Goal: Transaction & Acquisition: Purchase product/service

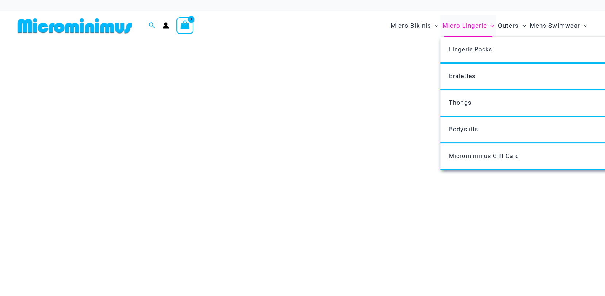
click at [460, 26] on span "Micro Lingerie" at bounding box center [464, 25] width 45 height 19
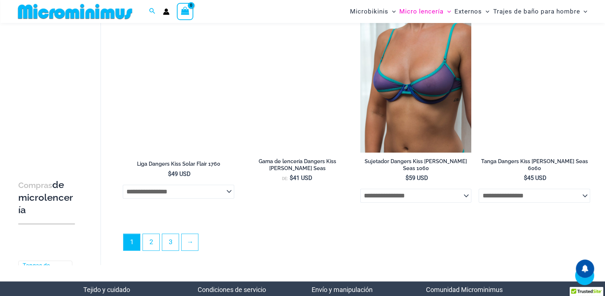
scroll to position [1858, 0]
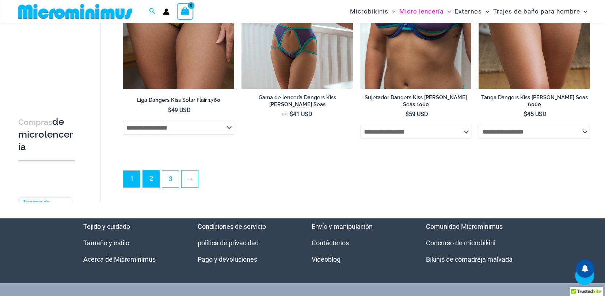
click at [153, 175] on link "2" at bounding box center [151, 178] width 16 height 17
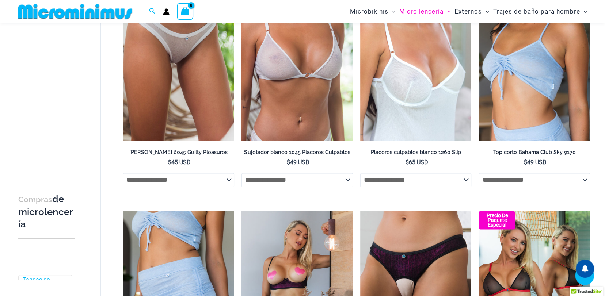
scroll to position [688, 0]
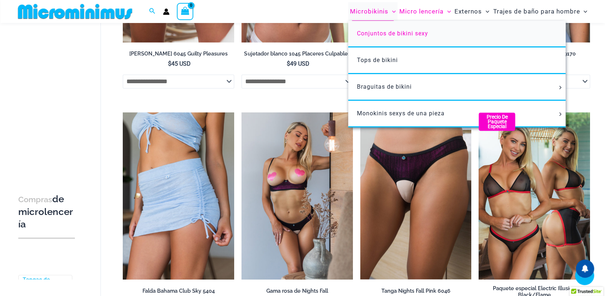
click at [375, 33] on font "Conjuntos de bikini sexy" at bounding box center [392, 33] width 71 height 7
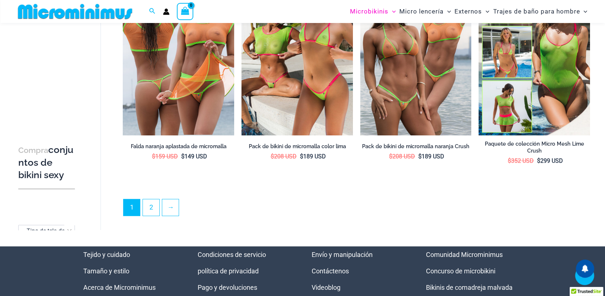
scroll to position [1748, 0]
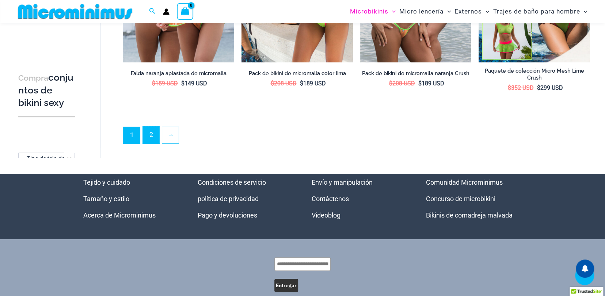
click at [151, 131] on font "2" at bounding box center [151, 135] width 4 height 8
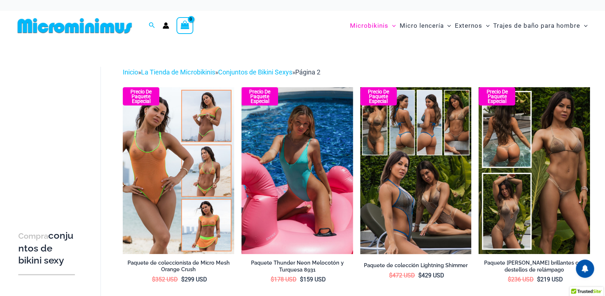
click at [326, 163] on img at bounding box center [297, 170] width 111 height 167
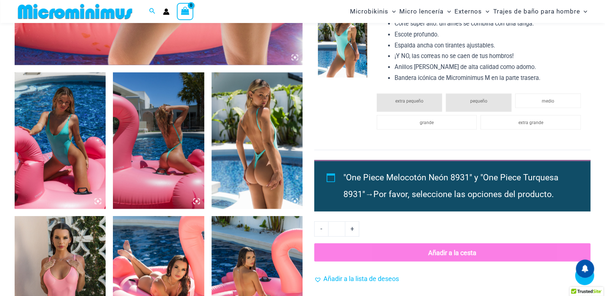
scroll to position [439, 0]
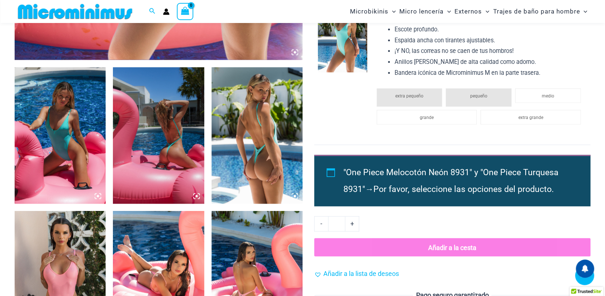
click at [68, 115] on img at bounding box center [60, 135] width 91 height 137
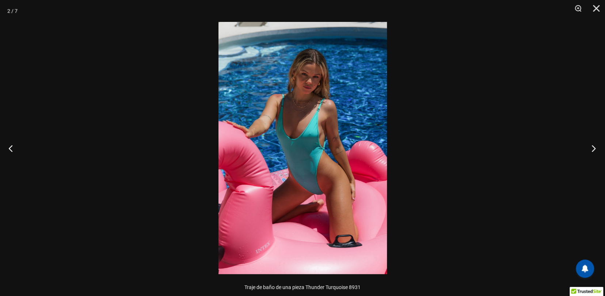
click at [592, 147] on button "Próximo" at bounding box center [591, 148] width 27 height 37
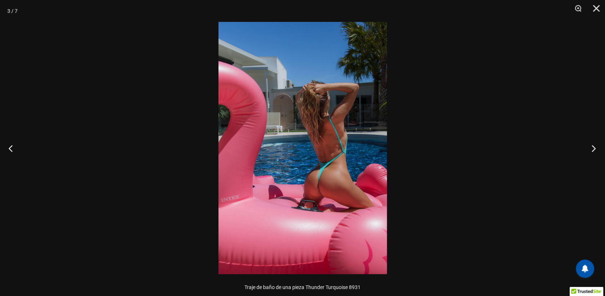
click at [592, 147] on button "Próximo" at bounding box center [591, 148] width 27 height 37
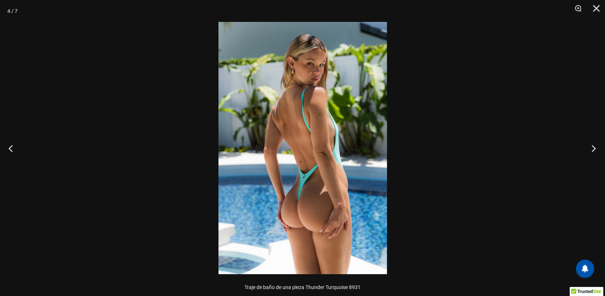
click at [592, 147] on button "Próximo" at bounding box center [591, 148] width 27 height 37
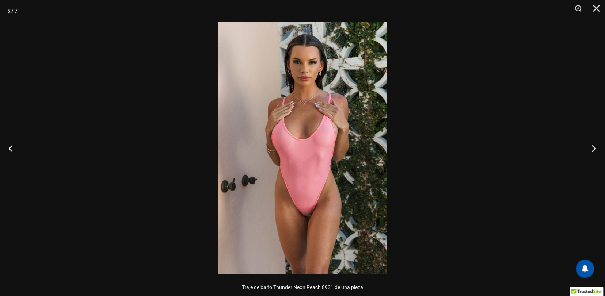
click at [592, 147] on button "Próximo" at bounding box center [591, 148] width 27 height 37
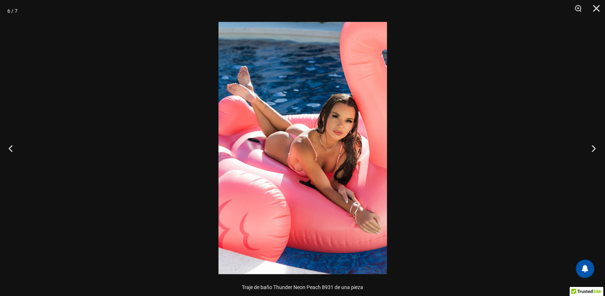
click at [592, 147] on button "Próximo" at bounding box center [591, 148] width 27 height 37
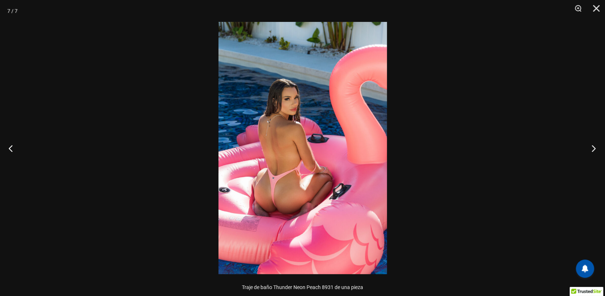
click at [592, 147] on button "Próximo" at bounding box center [591, 148] width 27 height 37
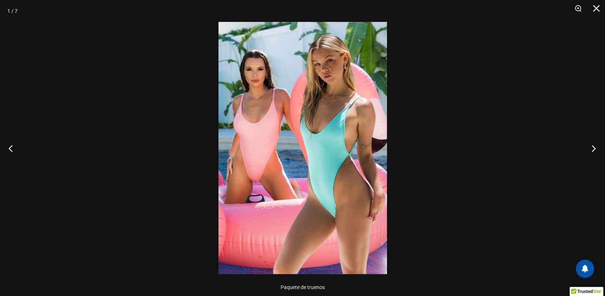
click at [592, 147] on button "Próximo" at bounding box center [591, 148] width 27 height 37
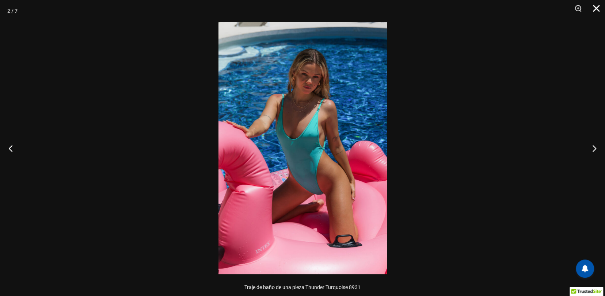
click at [597, 7] on button "Cerca" at bounding box center [594, 11] width 18 height 22
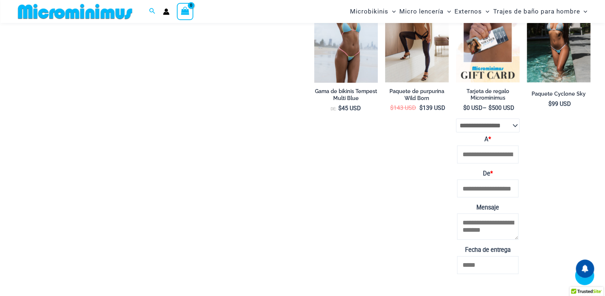
scroll to position [1096, 0]
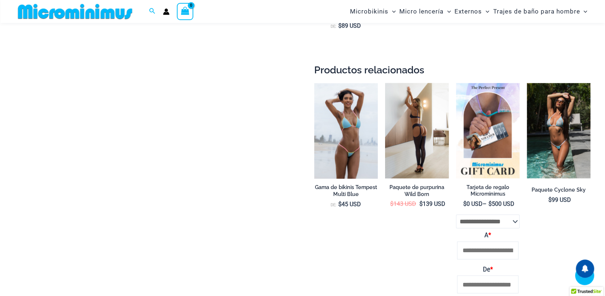
click at [420, 126] on img at bounding box center [417, 130] width 64 height 95
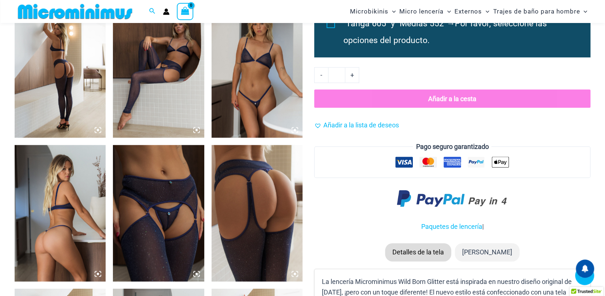
scroll to position [541, 0]
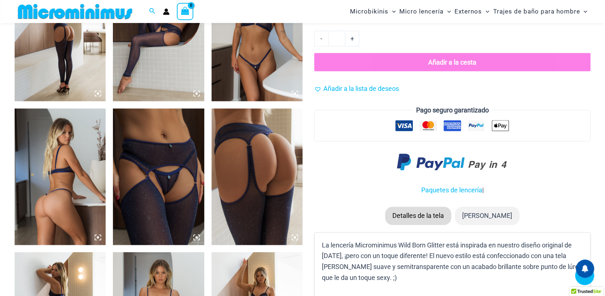
click at [151, 136] on img at bounding box center [158, 177] width 91 height 137
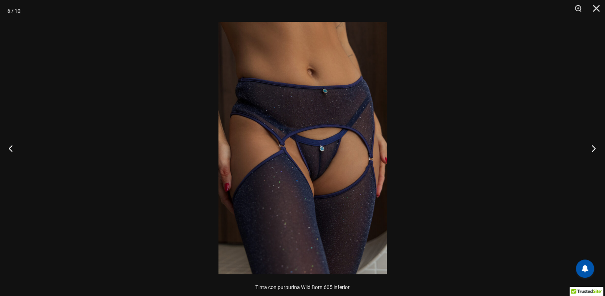
click at [592, 148] on button "Próximo" at bounding box center [591, 148] width 27 height 37
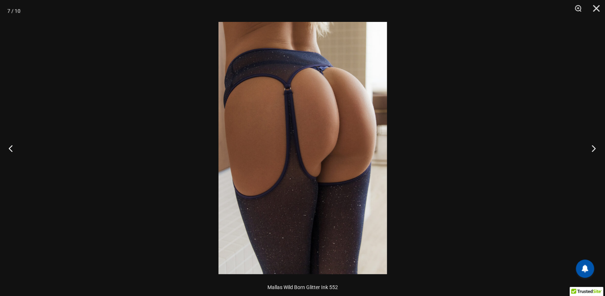
click at [592, 148] on button "Próximo" at bounding box center [591, 148] width 27 height 37
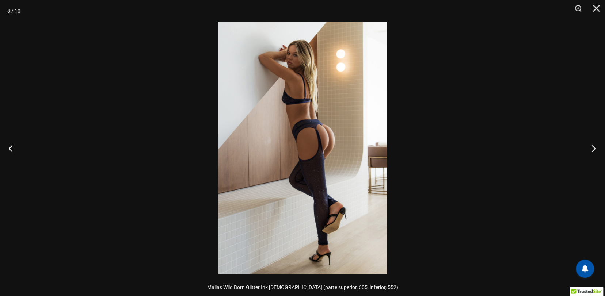
click at [592, 148] on button "Próximo" at bounding box center [591, 148] width 27 height 37
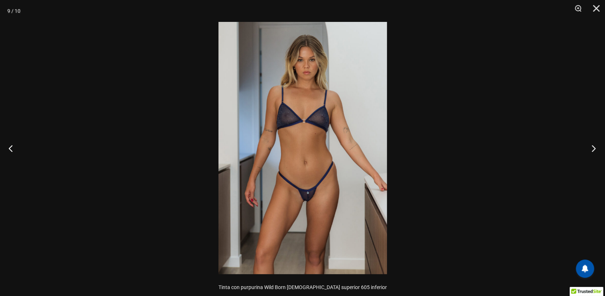
click at [592, 148] on button "Próximo" at bounding box center [591, 148] width 27 height 37
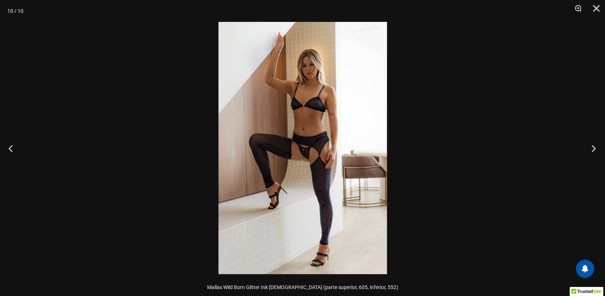
click at [592, 148] on button "Próximo" at bounding box center [591, 148] width 27 height 37
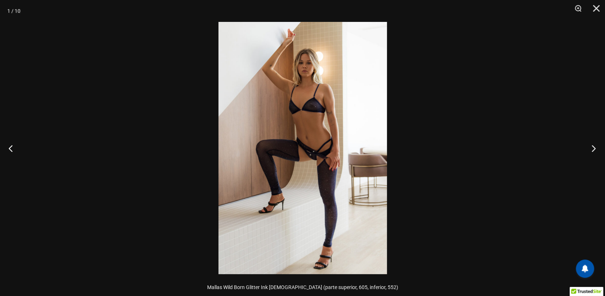
click at [592, 148] on button "Próximo" at bounding box center [591, 148] width 27 height 37
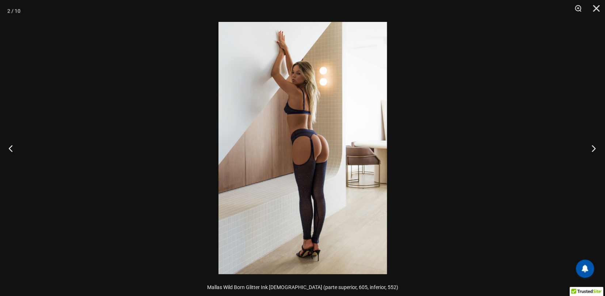
click at [592, 148] on button "Próximo" at bounding box center [591, 148] width 27 height 37
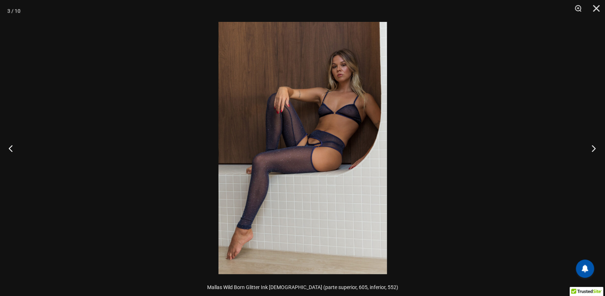
click at [592, 148] on button "Próximo" at bounding box center [591, 148] width 27 height 37
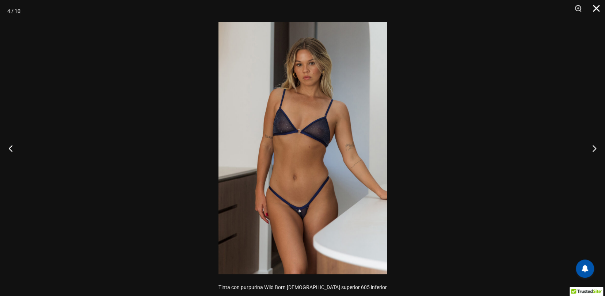
click at [597, 11] on button "Cerca" at bounding box center [594, 11] width 18 height 22
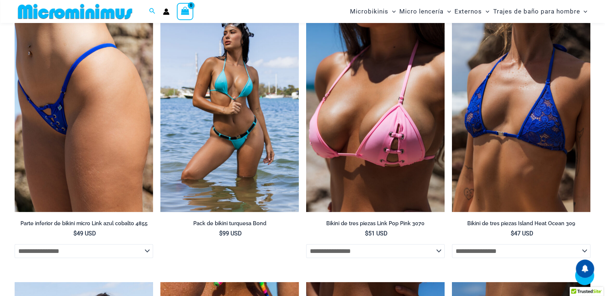
scroll to position [1565, 0]
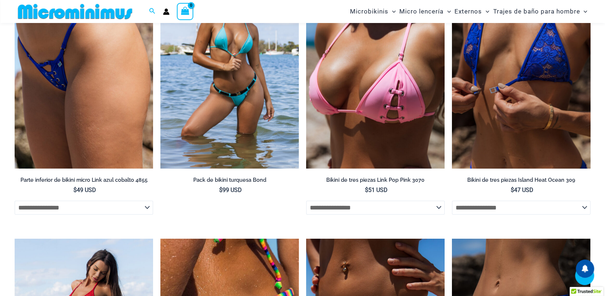
click at [517, 128] on img at bounding box center [521, 65] width 139 height 208
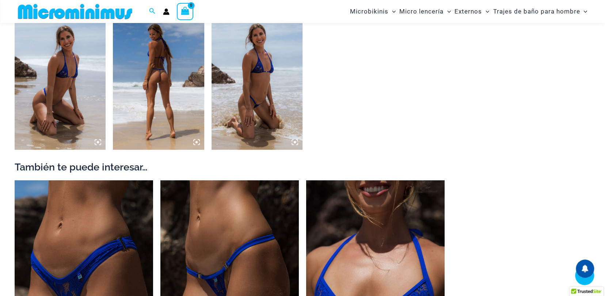
scroll to position [730, 0]
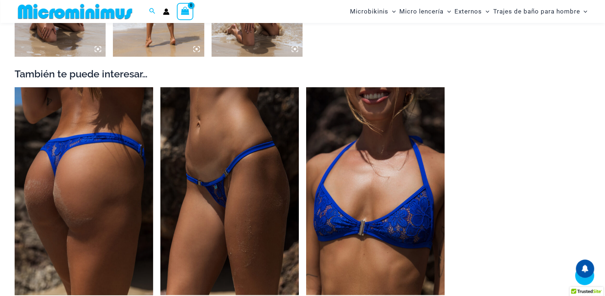
click at [79, 174] on img at bounding box center [84, 191] width 139 height 208
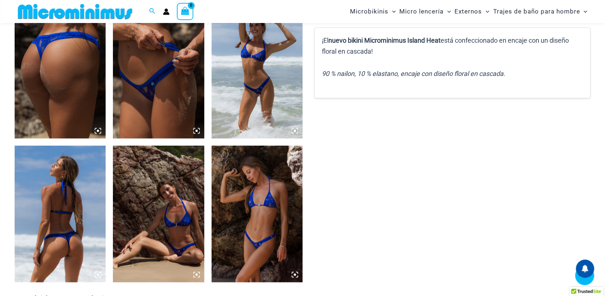
scroll to position [505, 0]
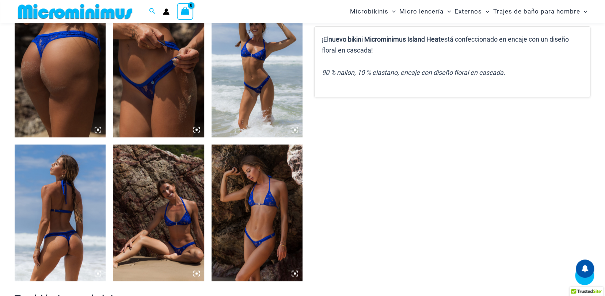
click at [153, 198] on img at bounding box center [158, 213] width 91 height 137
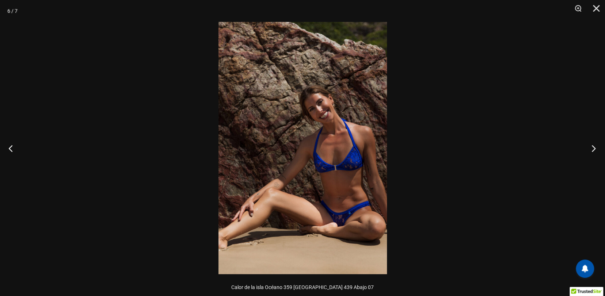
click at [592, 148] on button "Próximo" at bounding box center [591, 148] width 27 height 37
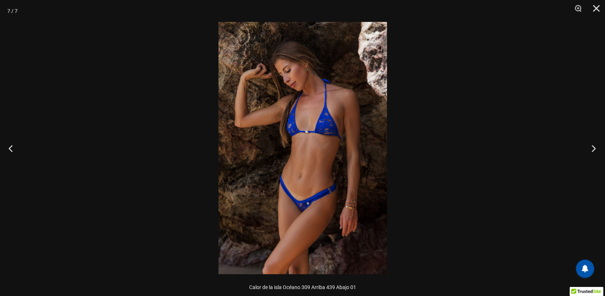
click at [592, 148] on button "Próximo" at bounding box center [591, 148] width 27 height 37
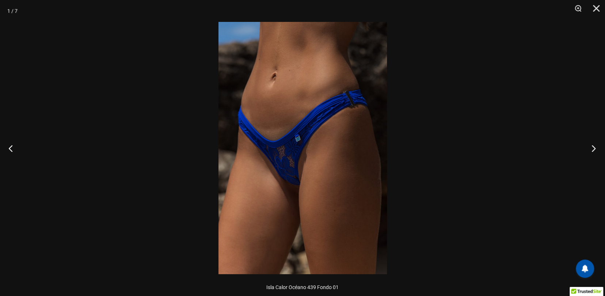
click at [592, 148] on button "Próximo" at bounding box center [591, 148] width 27 height 37
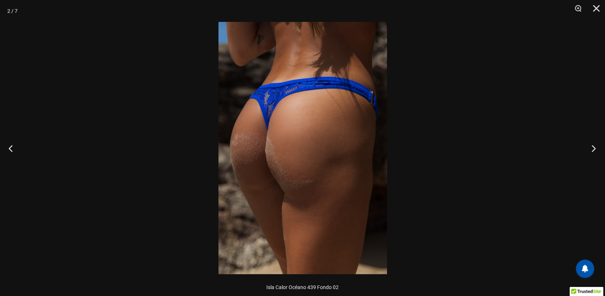
click at [592, 148] on button "Próximo" at bounding box center [591, 148] width 27 height 37
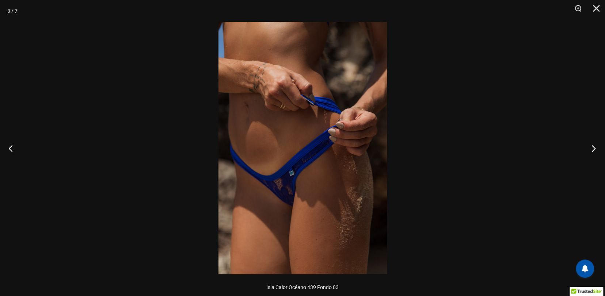
click at [592, 148] on button "Próximo" at bounding box center [591, 148] width 27 height 37
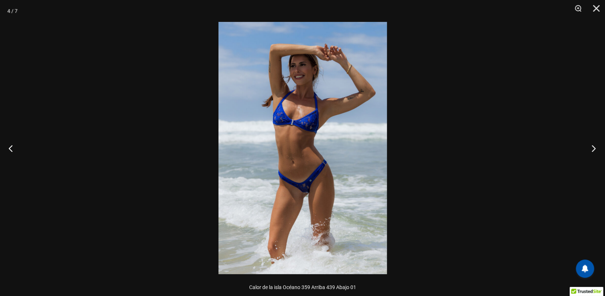
click at [592, 148] on button "Próximo" at bounding box center [591, 148] width 27 height 37
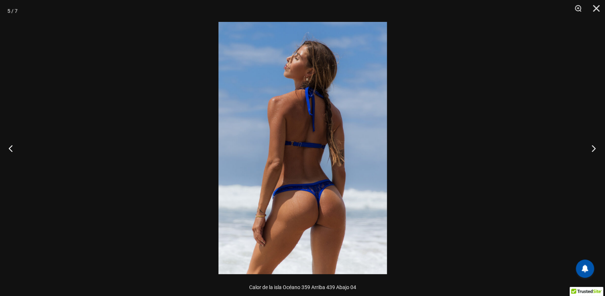
click at [592, 148] on button "Próximo" at bounding box center [591, 148] width 27 height 37
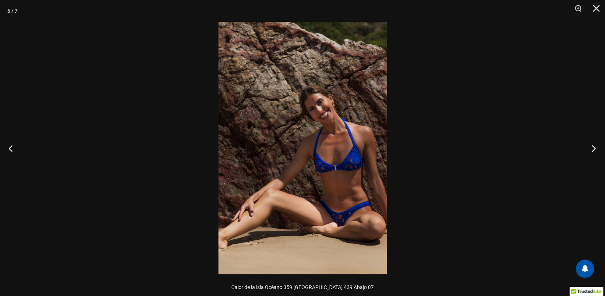
click at [592, 148] on button "Próximo" at bounding box center [591, 148] width 27 height 37
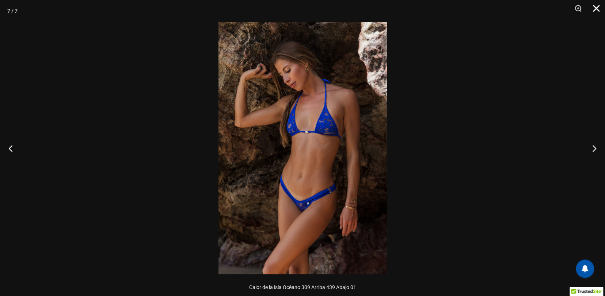
click at [592, 8] on button "Cerca" at bounding box center [594, 11] width 18 height 22
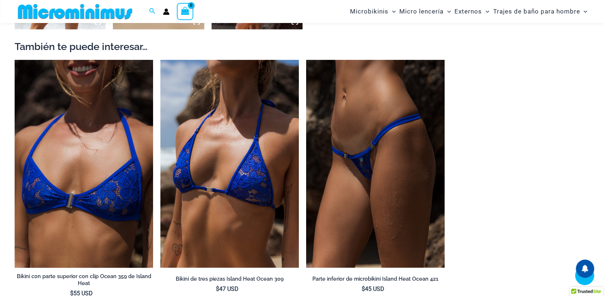
scroll to position [797, 0]
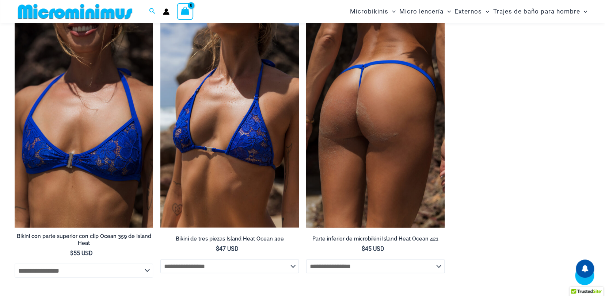
click at [361, 119] on img at bounding box center [375, 124] width 139 height 208
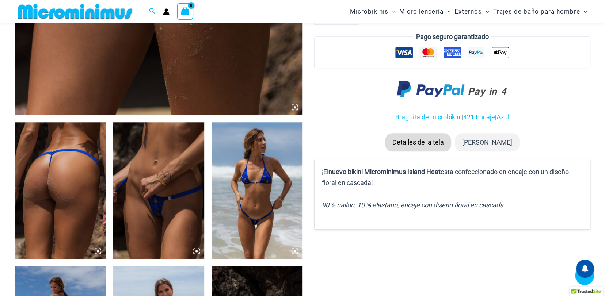
scroll to position [432, 0]
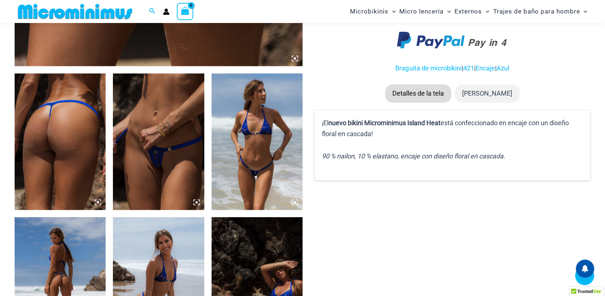
click at [148, 148] on img at bounding box center [158, 141] width 91 height 137
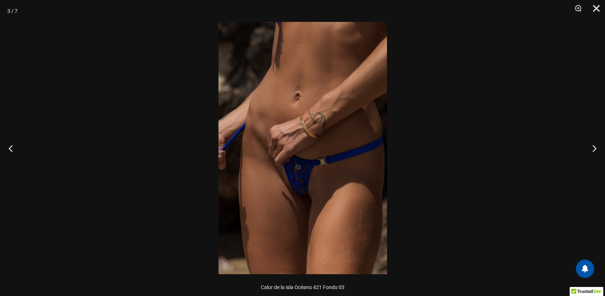
click at [595, 5] on button "Cerca" at bounding box center [594, 11] width 18 height 22
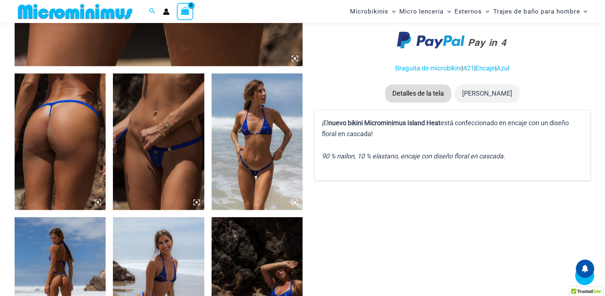
click at [261, 177] on img at bounding box center [257, 141] width 91 height 137
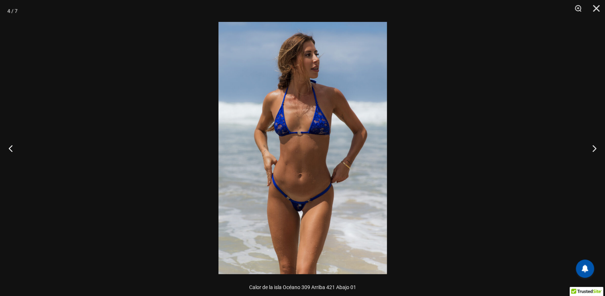
click at [344, 198] on img at bounding box center [303, 148] width 168 height 253
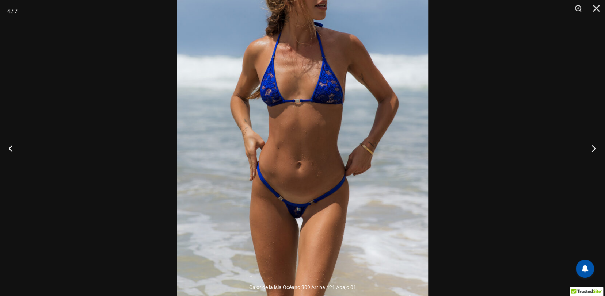
click at [591, 152] on button "Próximo" at bounding box center [591, 148] width 27 height 37
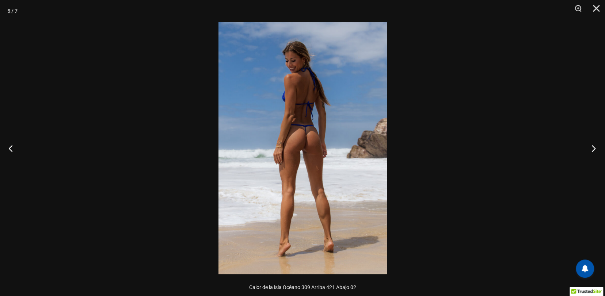
click at [590, 152] on button "Próximo" at bounding box center [591, 148] width 27 height 37
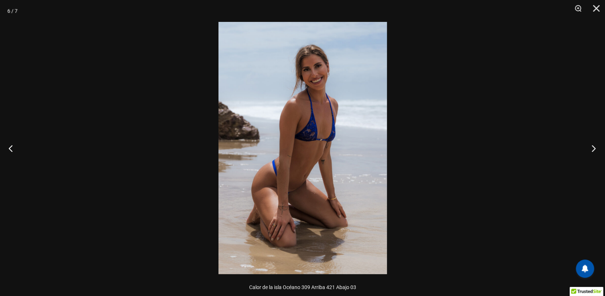
click at [590, 152] on button "Próximo" at bounding box center [591, 148] width 27 height 37
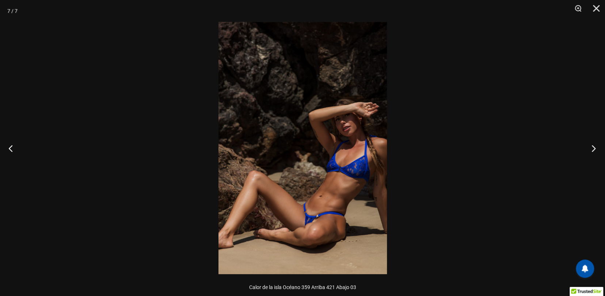
click at [590, 152] on button "Próximo" at bounding box center [591, 148] width 27 height 37
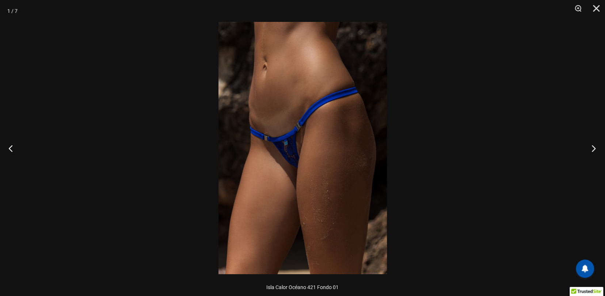
click at [590, 152] on button "Próximo" at bounding box center [591, 148] width 27 height 37
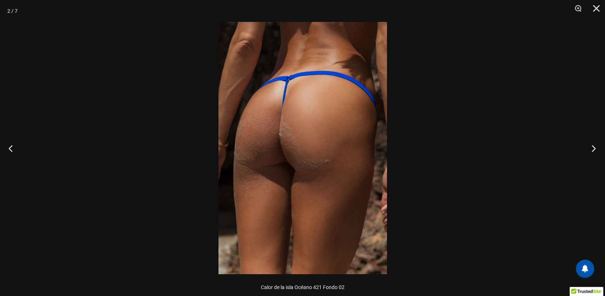
click at [590, 152] on button "Próximo" at bounding box center [591, 148] width 27 height 37
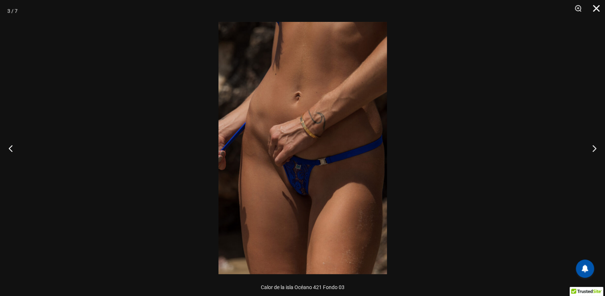
click at [599, 5] on button "Cerca" at bounding box center [594, 11] width 18 height 22
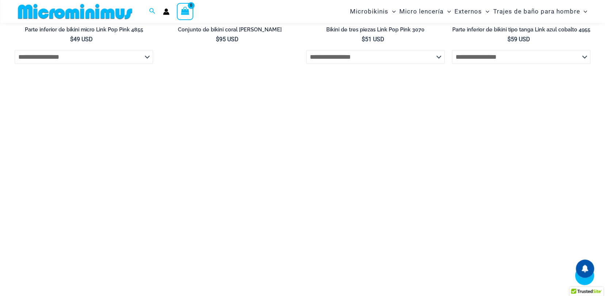
scroll to position [1638, 0]
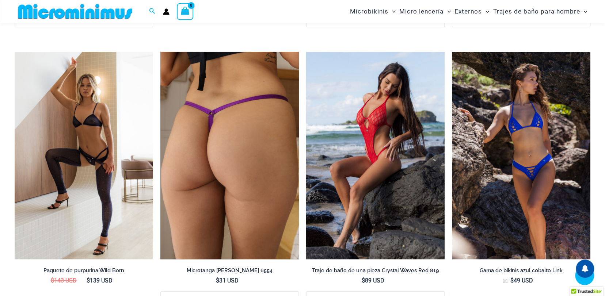
click at [209, 114] on img at bounding box center [229, 156] width 139 height 208
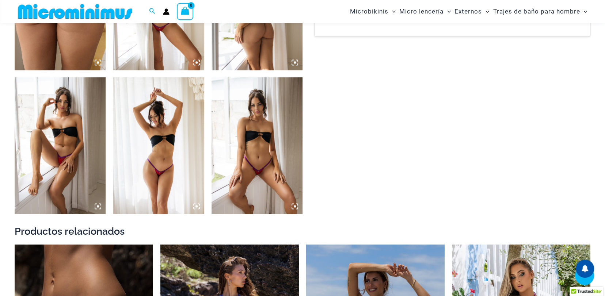
scroll to position [585, 0]
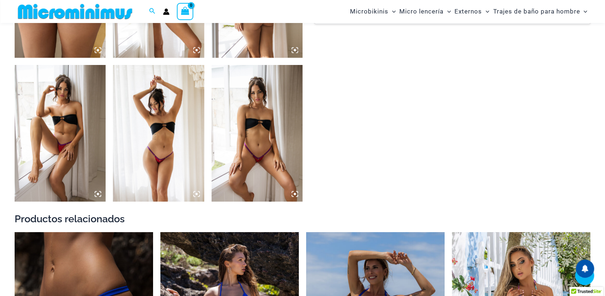
click at [87, 125] on img at bounding box center [60, 133] width 91 height 137
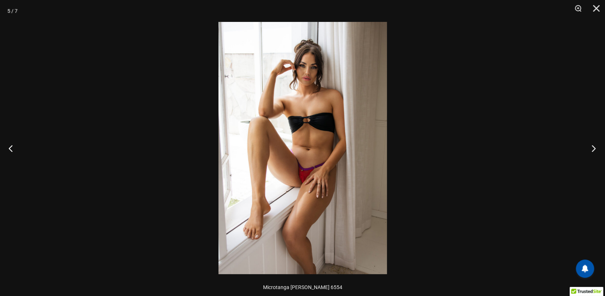
click at [592, 146] on button "Próximo" at bounding box center [591, 148] width 27 height 37
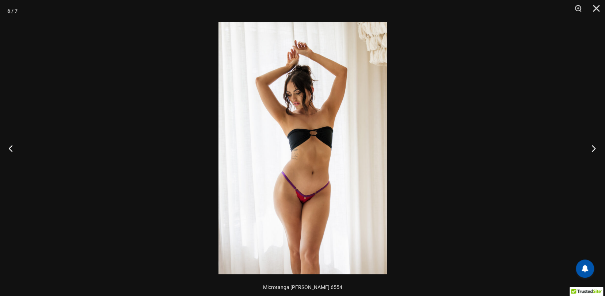
click at [592, 146] on button "Próximo" at bounding box center [591, 148] width 27 height 37
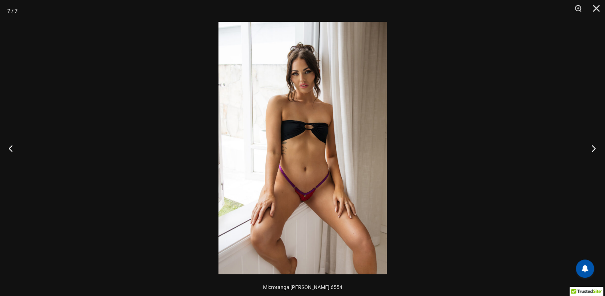
click at [592, 146] on button "Próximo" at bounding box center [591, 148] width 27 height 37
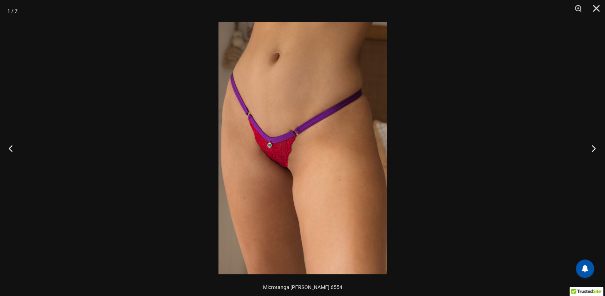
click at [592, 146] on button "Próximo" at bounding box center [591, 148] width 27 height 37
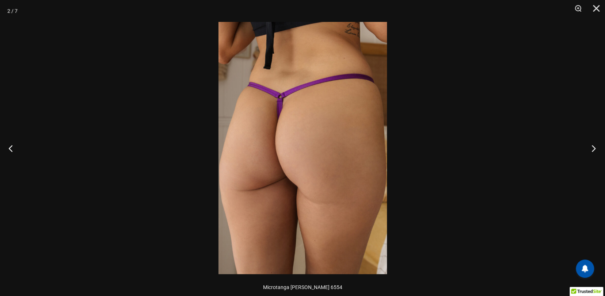
click at [592, 146] on button "Próximo" at bounding box center [591, 148] width 27 height 37
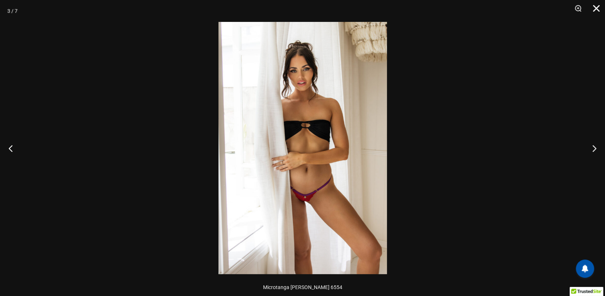
click at [596, 8] on button "Cerca" at bounding box center [594, 11] width 18 height 22
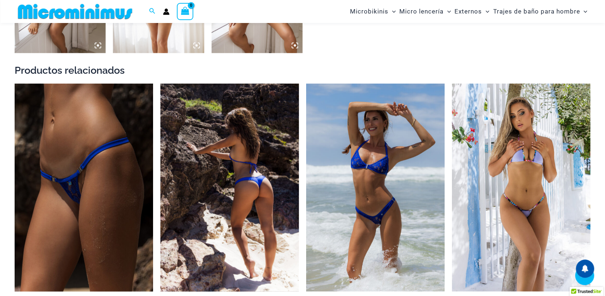
scroll to position [767, 0]
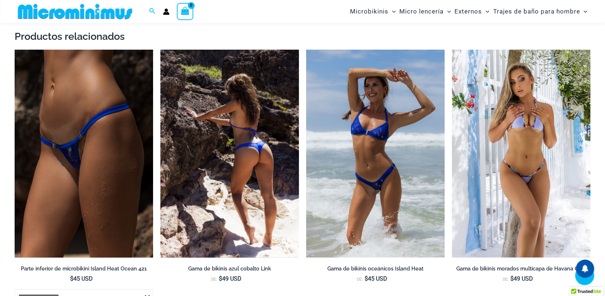
click at [228, 140] on img at bounding box center [229, 154] width 139 height 208
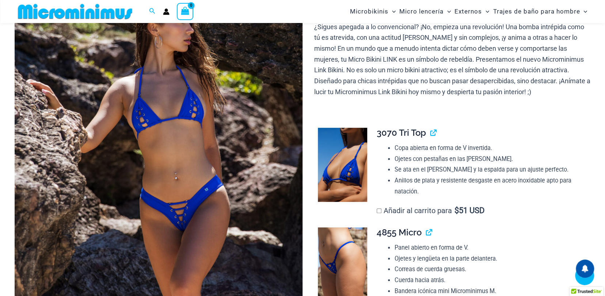
scroll to position [140, 0]
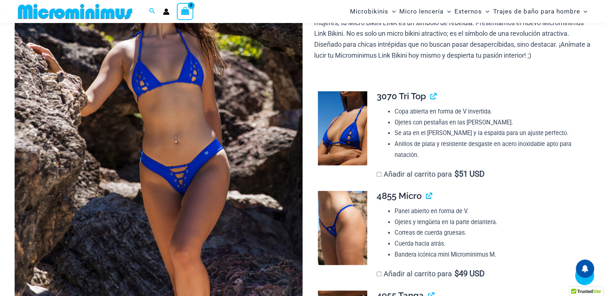
click at [360, 133] on img at bounding box center [342, 128] width 49 height 74
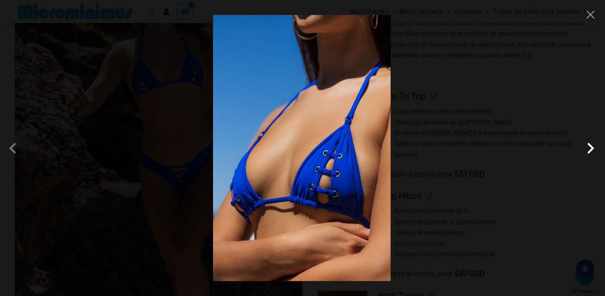
click at [590, 151] on span at bounding box center [591, 148] width 22 height 22
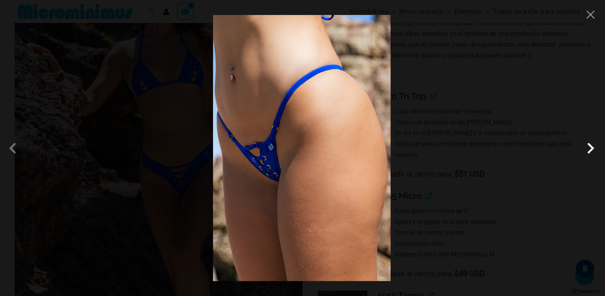
click at [590, 151] on span at bounding box center [591, 148] width 22 height 22
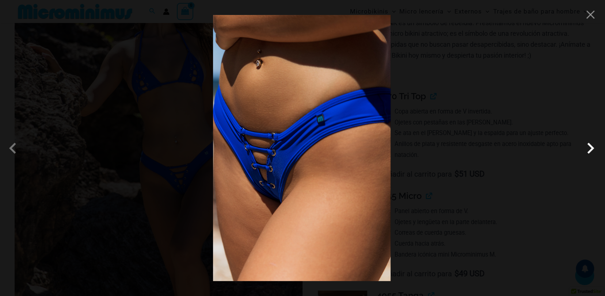
click at [589, 147] on span at bounding box center [591, 148] width 22 height 22
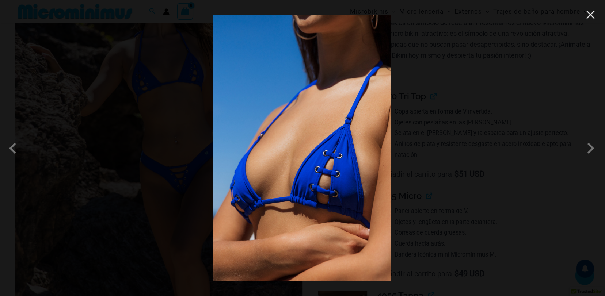
click at [590, 18] on button "Close" at bounding box center [590, 14] width 11 height 11
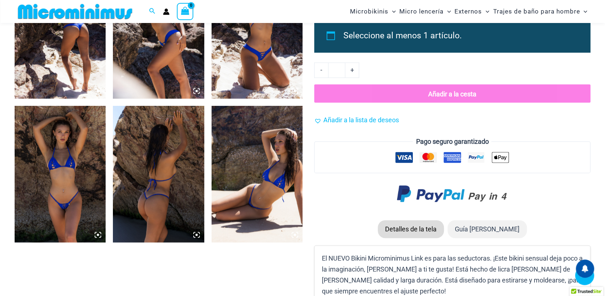
scroll to position [542, 0]
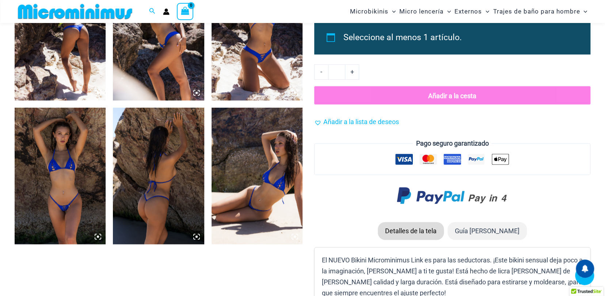
click at [67, 70] on img at bounding box center [60, 32] width 91 height 137
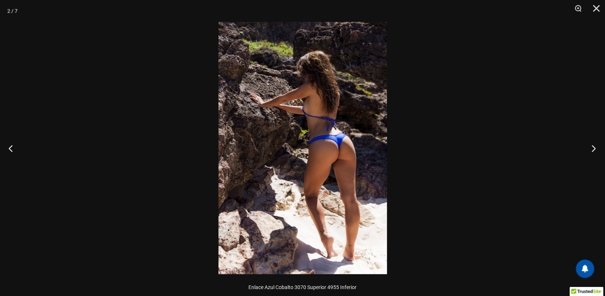
click at [592, 149] on button "Próximo" at bounding box center [591, 148] width 27 height 37
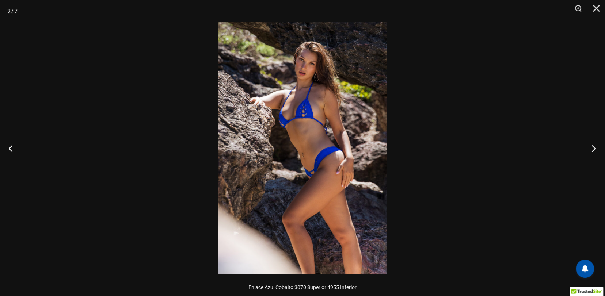
click at [592, 149] on button "Próximo" at bounding box center [591, 148] width 27 height 37
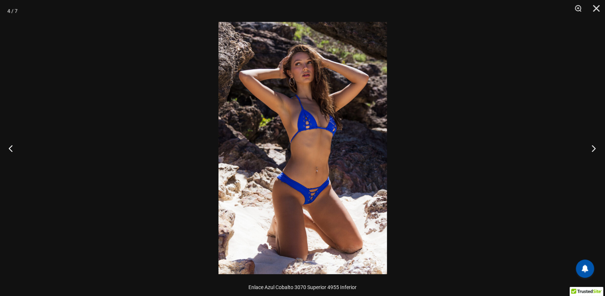
click at [592, 149] on button "Próximo" at bounding box center [591, 148] width 27 height 37
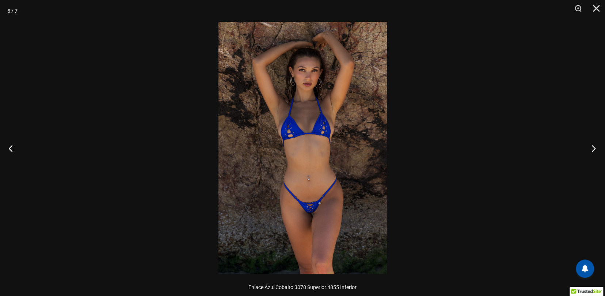
click at [592, 149] on button "Próximo" at bounding box center [591, 148] width 27 height 37
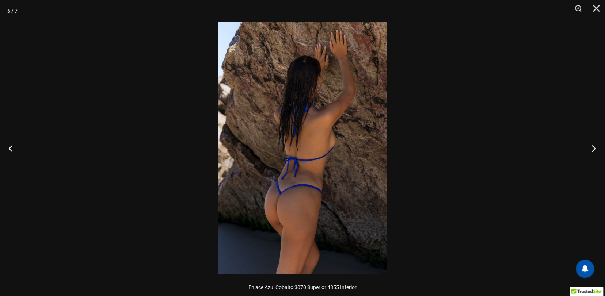
click at [592, 149] on button "Próximo" at bounding box center [591, 148] width 27 height 37
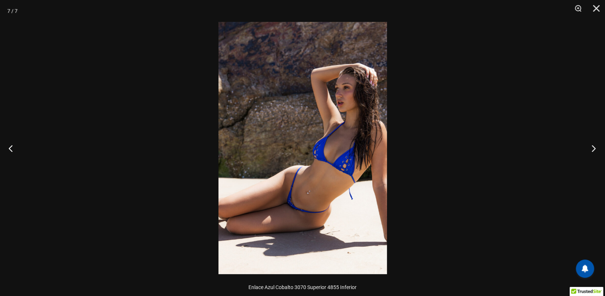
click at [592, 149] on button "Próximo" at bounding box center [591, 148] width 27 height 37
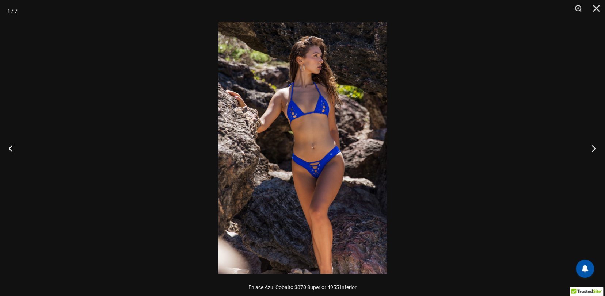
click at [592, 149] on button "Próximo" at bounding box center [591, 148] width 27 height 37
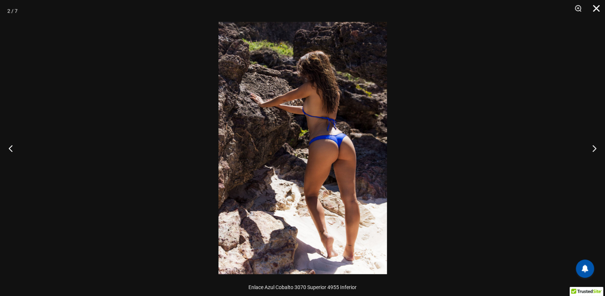
click at [595, 7] on button "Cerca" at bounding box center [594, 11] width 18 height 22
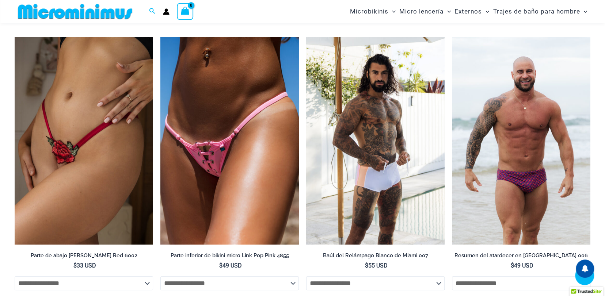
scroll to position [1712, 0]
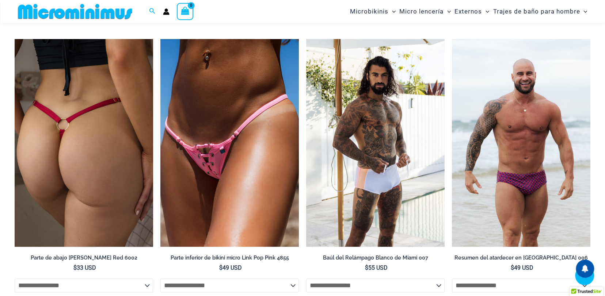
click at [97, 179] on img at bounding box center [84, 143] width 139 height 208
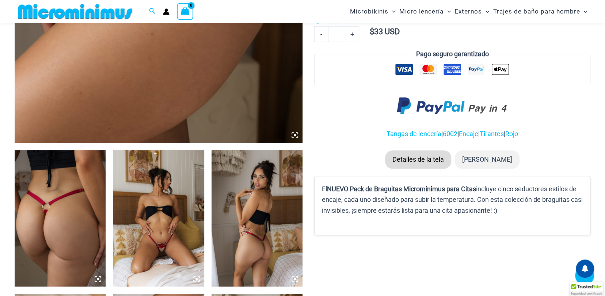
scroll to position [361, 0]
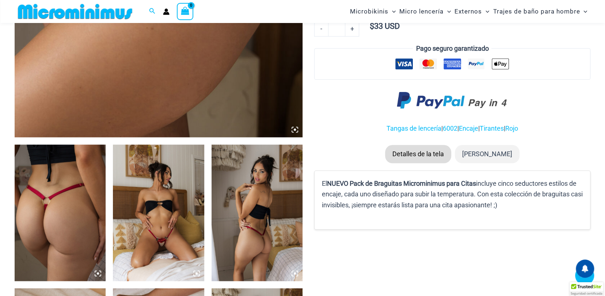
click at [156, 239] on img at bounding box center [158, 213] width 91 height 137
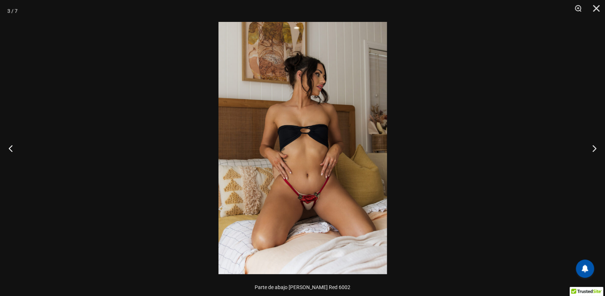
click at [331, 199] on img at bounding box center [303, 148] width 168 height 253
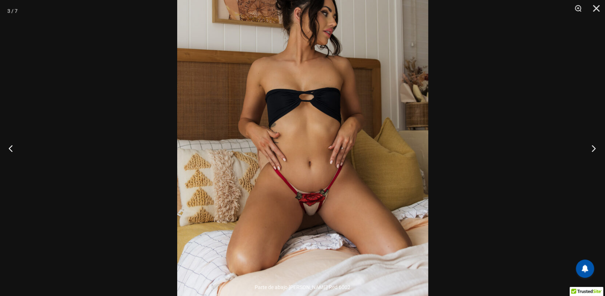
click at [593, 149] on button "Próximo" at bounding box center [591, 148] width 27 height 37
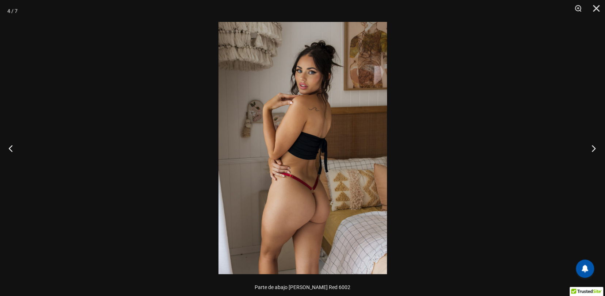
click at [593, 149] on button "Próximo" at bounding box center [591, 148] width 27 height 37
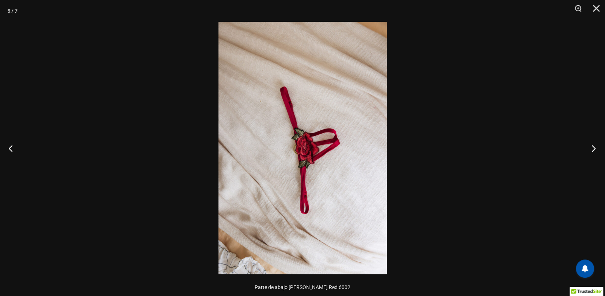
click at [593, 149] on button "Próximo" at bounding box center [591, 148] width 27 height 37
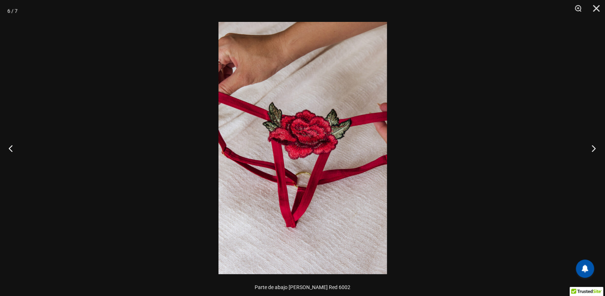
click at [593, 150] on button "Próximo" at bounding box center [591, 148] width 27 height 37
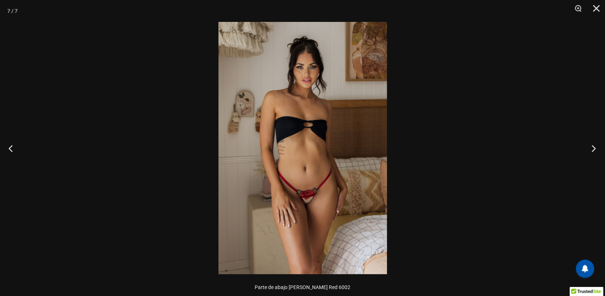
click at [593, 150] on button "Próximo" at bounding box center [591, 148] width 27 height 37
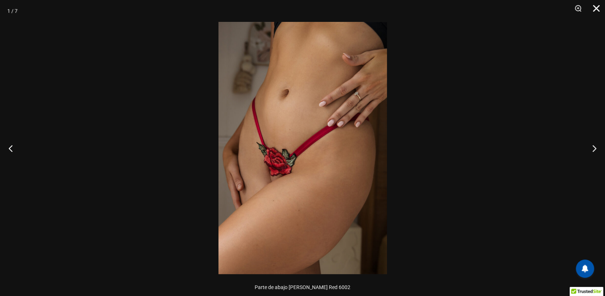
click at [595, 8] on button "Cerca" at bounding box center [594, 11] width 18 height 22
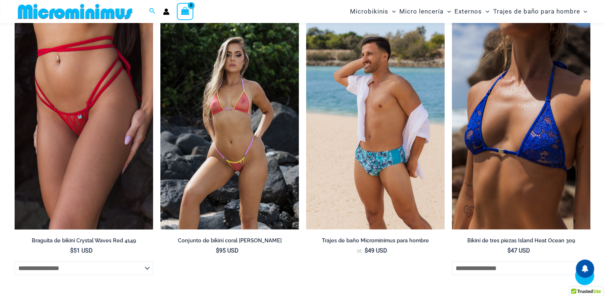
scroll to position [800, 0]
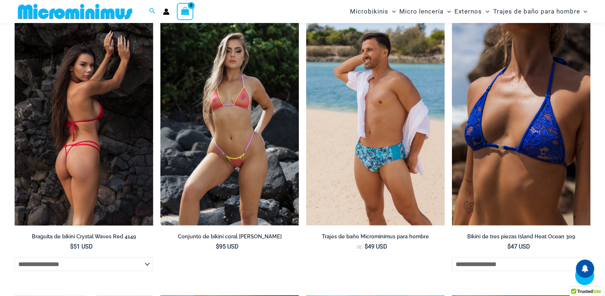
click at [120, 129] on img at bounding box center [84, 122] width 139 height 208
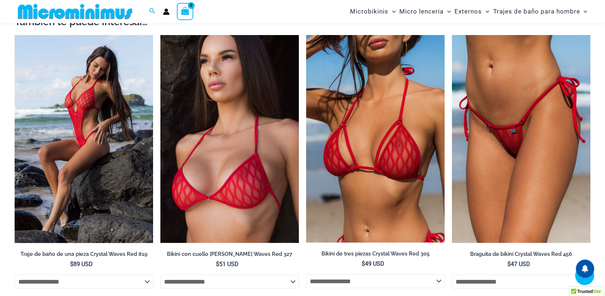
scroll to position [799, 0]
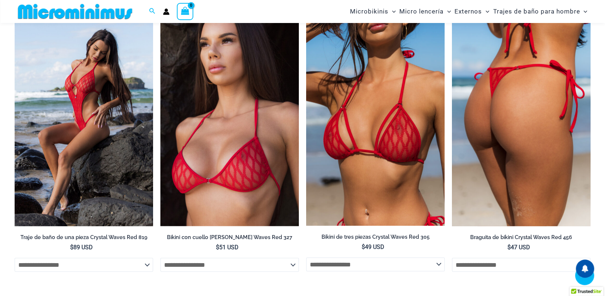
click at [535, 152] on img at bounding box center [521, 122] width 139 height 208
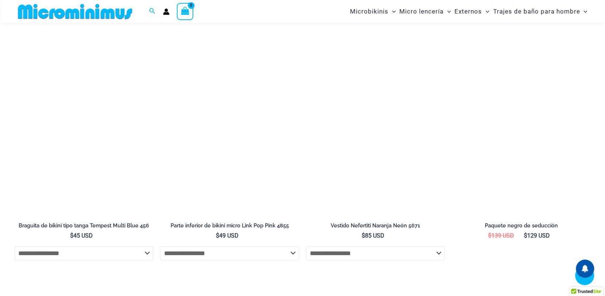
scroll to position [1388, 0]
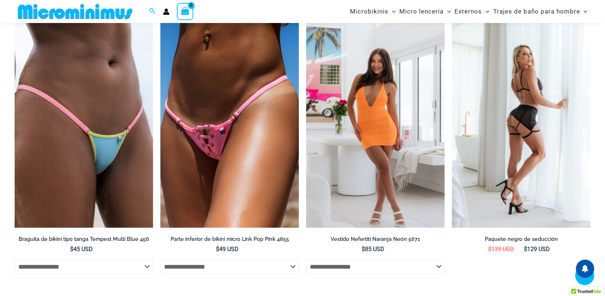
click at [518, 175] on img at bounding box center [521, 124] width 139 height 208
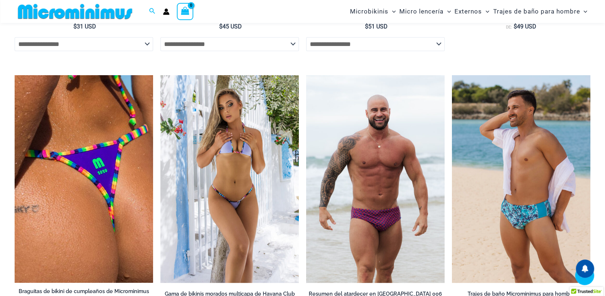
scroll to position [1600, 0]
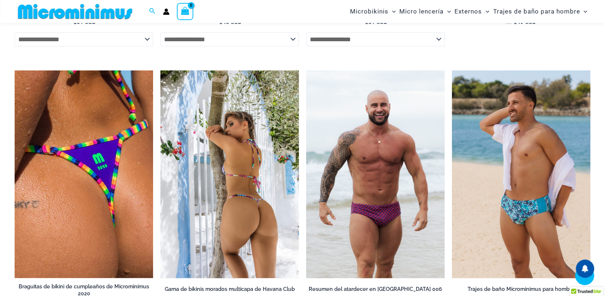
click at [225, 139] on img at bounding box center [229, 175] width 139 height 208
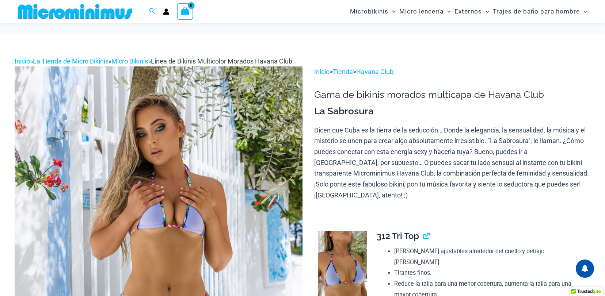
scroll to position [103, 0]
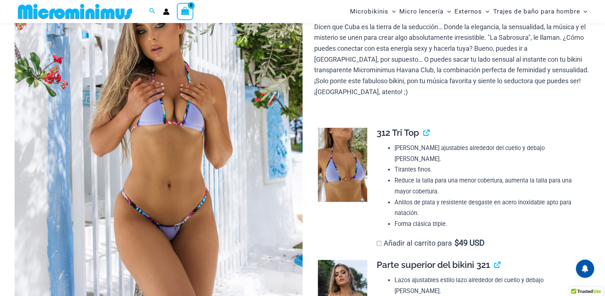
click at [350, 168] on img at bounding box center [342, 165] width 49 height 74
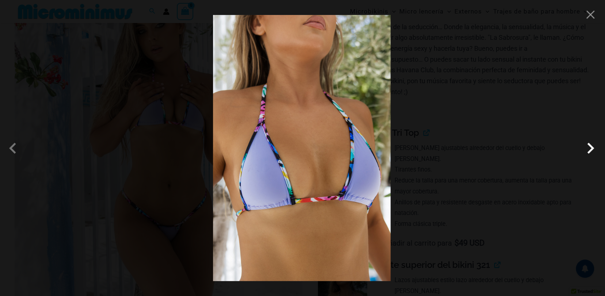
click at [587, 152] on span at bounding box center [591, 148] width 22 height 22
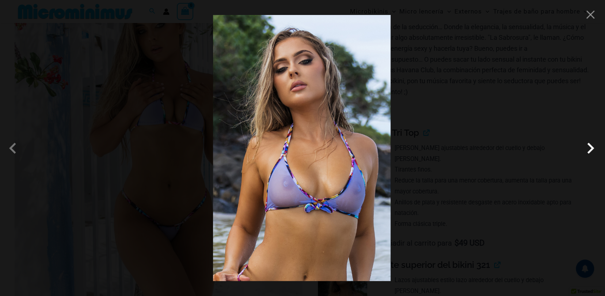
click at [587, 152] on span at bounding box center [591, 148] width 22 height 22
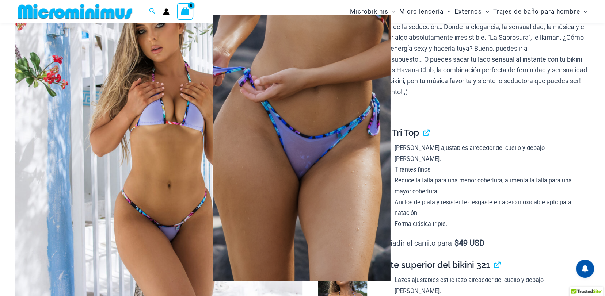
click at [591, 151] on span at bounding box center [591, 148] width 22 height 22
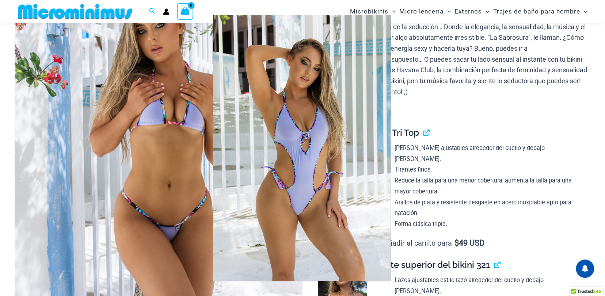
click at [589, 149] on span at bounding box center [591, 148] width 22 height 22
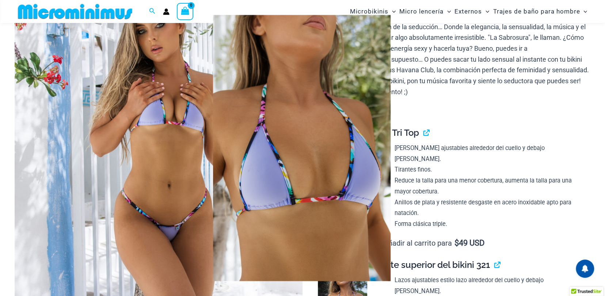
click at [589, 149] on span at bounding box center [591, 148] width 22 height 22
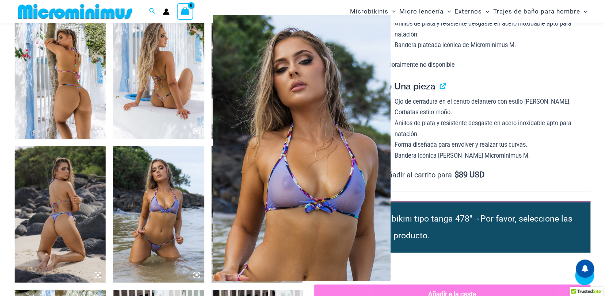
scroll to position [505, 0]
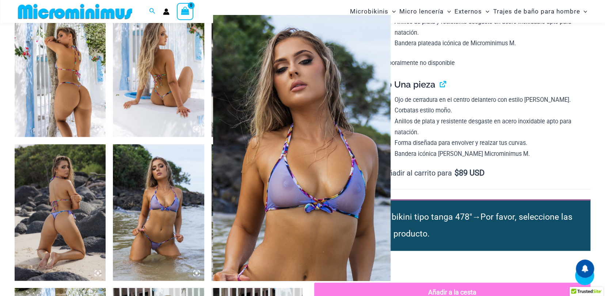
click at [56, 96] on div at bounding box center [302, 148] width 605 height 296
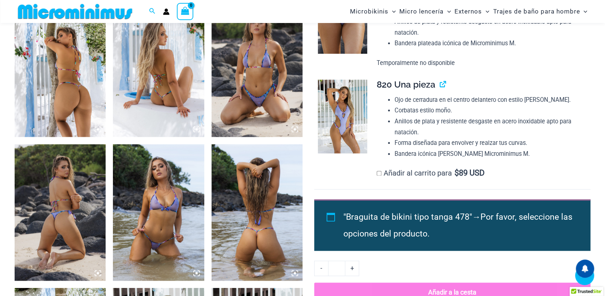
click at [264, 79] on img at bounding box center [257, 68] width 91 height 137
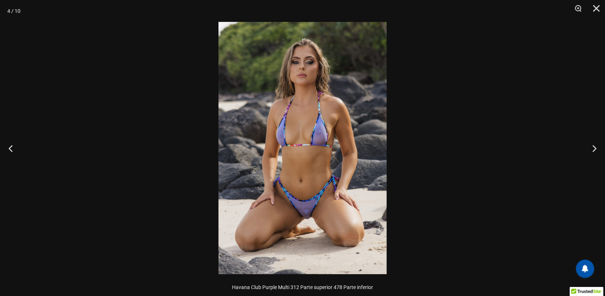
click at [263, 163] on img at bounding box center [303, 148] width 168 height 253
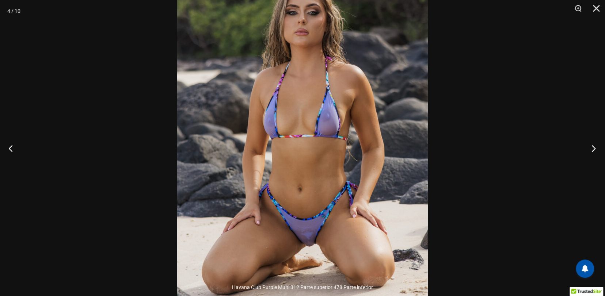
click at [596, 149] on button "Próximo" at bounding box center [591, 148] width 27 height 37
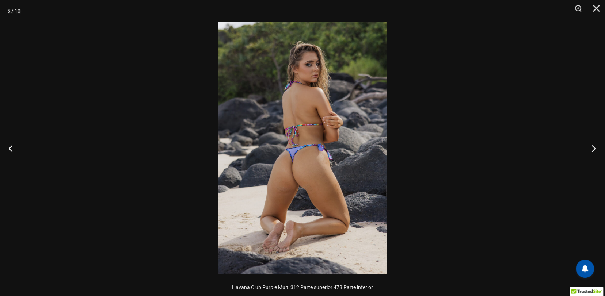
click at [596, 149] on button "Próximo" at bounding box center [591, 148] width 27 height 37
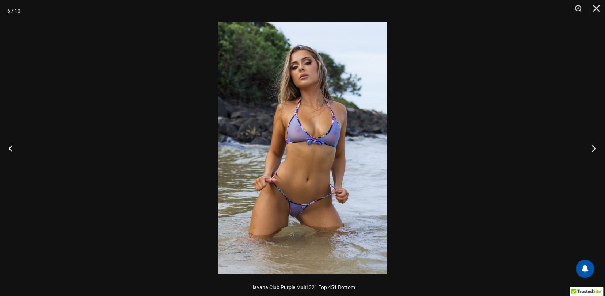
click at [596, 149] on button "Próximo" at bounding box center [591, 148] width 27 height 37
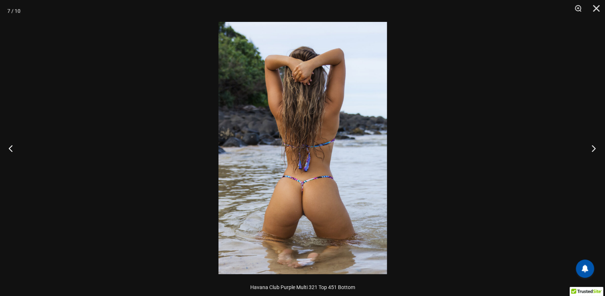
click at [596, 149] on button "Próximo" at bounding box center [591, 148] width 27 height 37
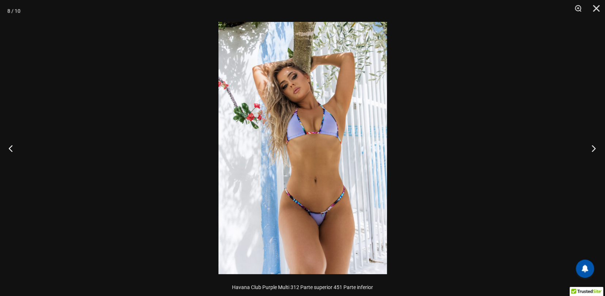
click at [596, 149] on button "Próximo" at bounding box center [591, 148] width 27 height 37
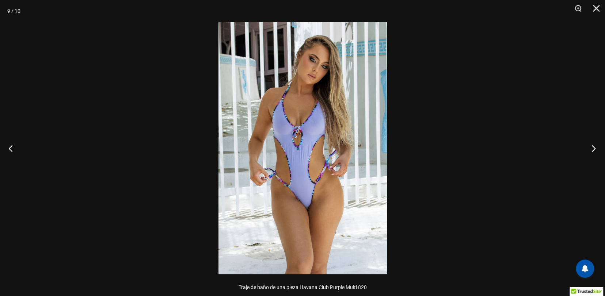
click at [596, 149] on button "Próximo" at bounding box center [591, 148] width 27 height 37
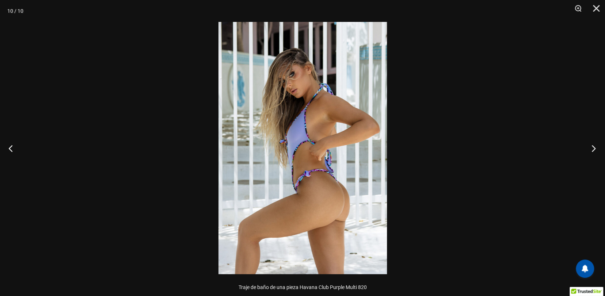
click at [596, 149] on button "Próximo" at bounding box center [591, 148] width 27 height 37
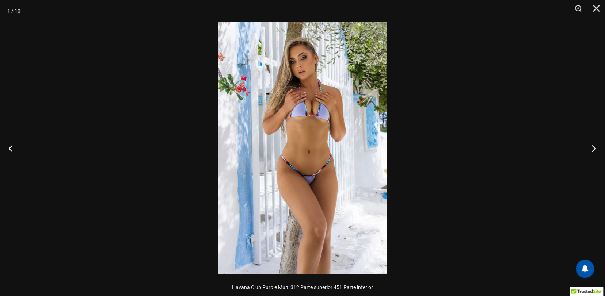
click at [596, 149] on button "Próximo" at bounding box center [591, 148] width 27 height 37
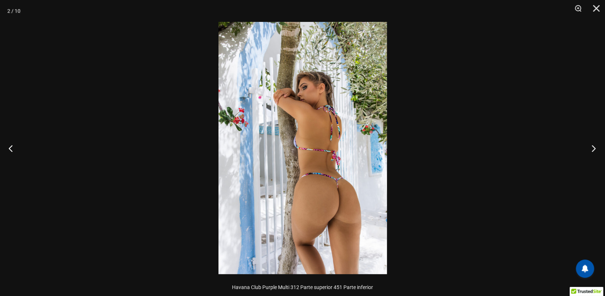
click at [596, 149] on button "Próximo" at bounding box center [591, 148] width 27 height 37
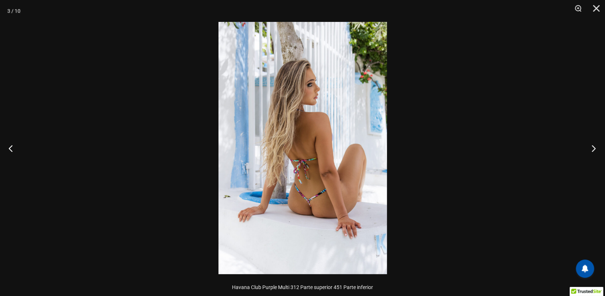
click at [596, 149] on button "Próximo" at bounding box center [591, 148] width 27 height 37
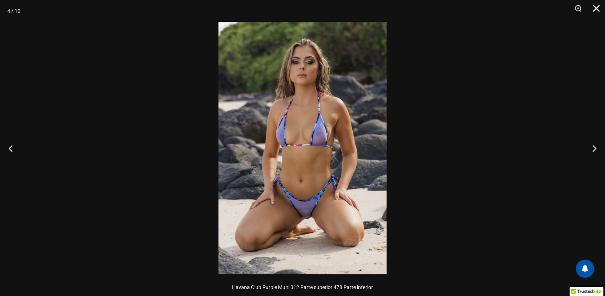
click at [592, 8] on button "Cerca" at bounding box center [594, 11] width 18 height 22
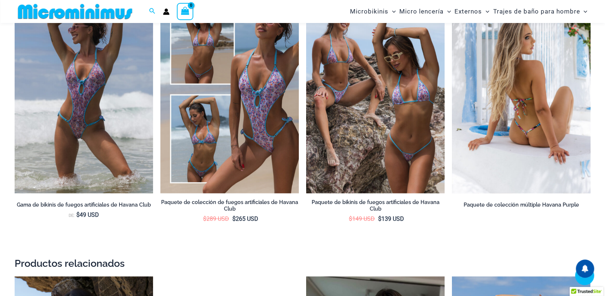
scroll to position [1090, 0]
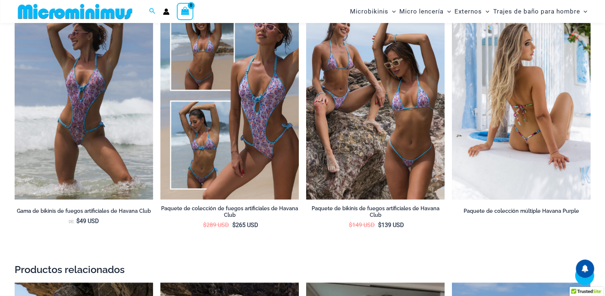
click at [528, 134] on img at bounding box center [521, 96] width 139 height 208
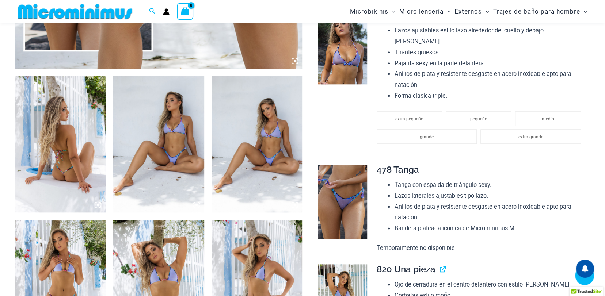
scroll to position [324, 0]
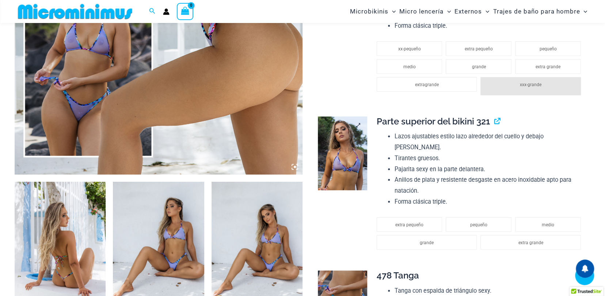
click at [338, 148] on img at bounding box center [342, 154] width 49 height 74
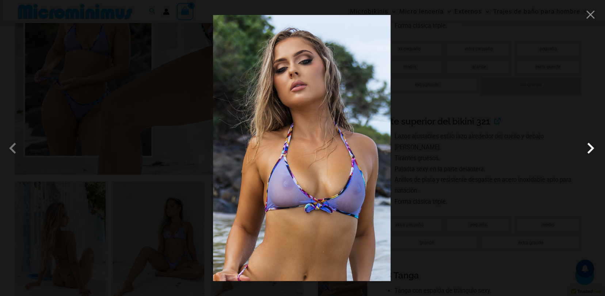
click at [587, 151] on span at bounding box center [591, 148] width 22 height 22
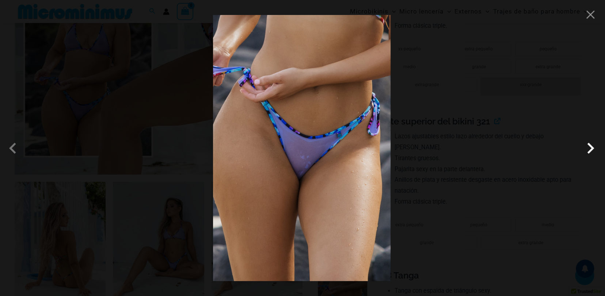
click at [587, 151] on span at bounding box center [591, 148] width 22 height 22
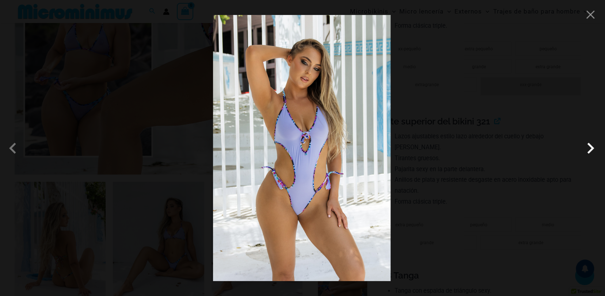
click at [587, 150] on span at bounding box center [591, 148] width 22 height 22
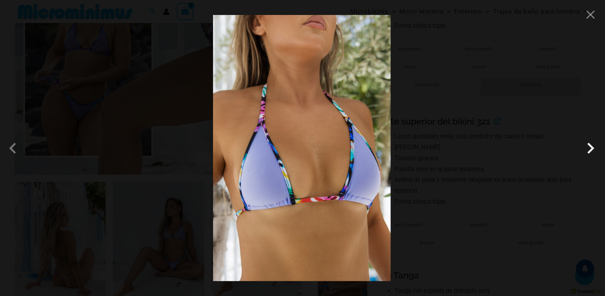
click at [590, 152] on span at bounding box center [591, 148] width 22 height 22
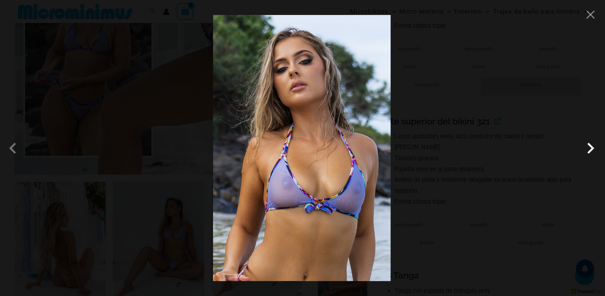
click at [590, 152] on span at bounding box center [591, 148] width 22 height 22
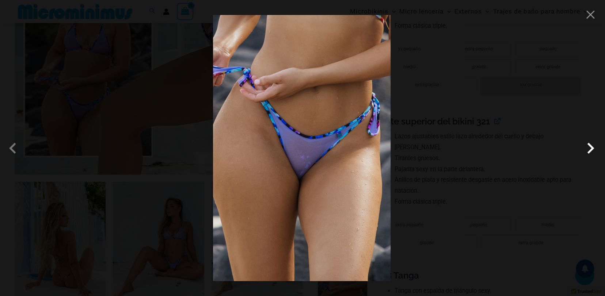
click at [590, 152] on span at bounding box center [591, 148] width 22 height 22
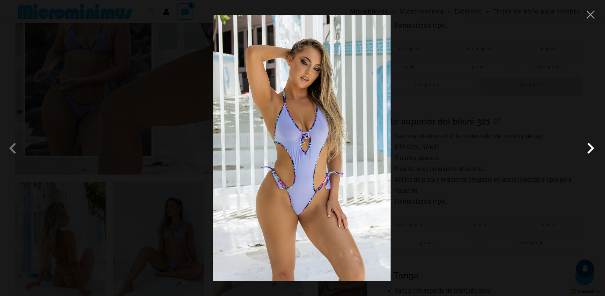
click at [590, 152] on span at bounding box center [591, 148] width 22 height 22
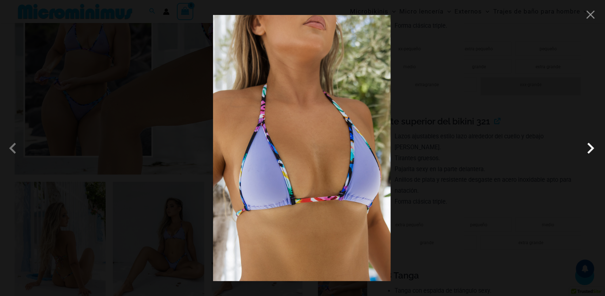
click at [590, 152] on span at bounding box center [591, 148] width 22 height 22
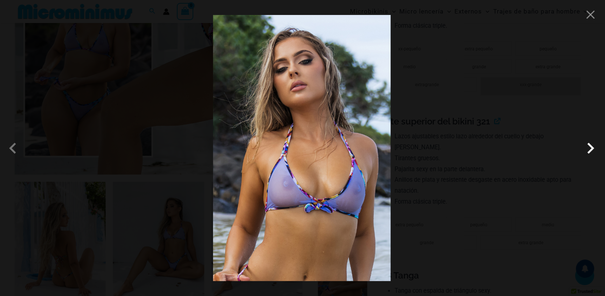
click at [590, 152] on span at bounding box center [591, 148] width 22 height 22
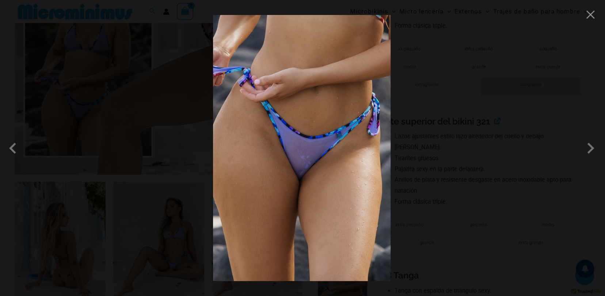
click at [592, 20] on div at bounding box center [302, 148] width 605 height 296
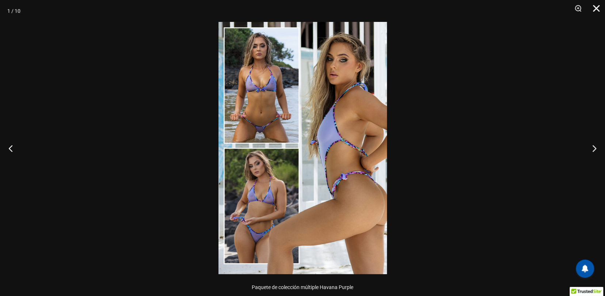
click at [594, 10] on button "Cerca" at bounding box center [594, 11] width 18 height 22
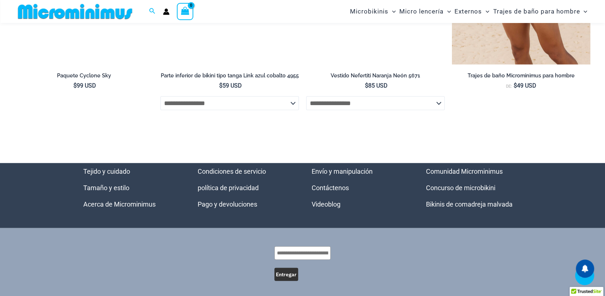
scroll to position [2871, 0]
